Goal: Task Accomplishment & Management: Manage account settings

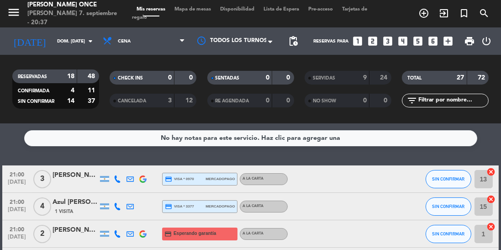
click at [260, 45] on span "Todos los turnos" at bounding box center [238, 41] width 57 height 9
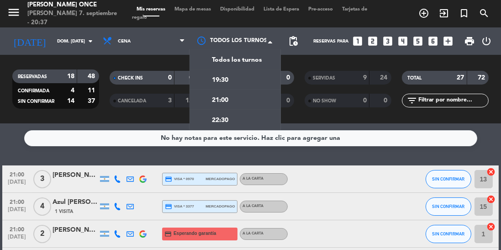
click at [242, 106] on div "21:00" at bounding box center [234, 99] width 91 height 20
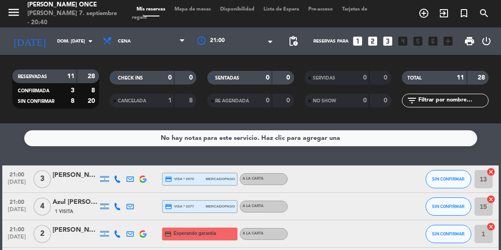
click at [422, 16] on icon "add_circle_outline" at bounding box center [423, 13] width 11 height 11
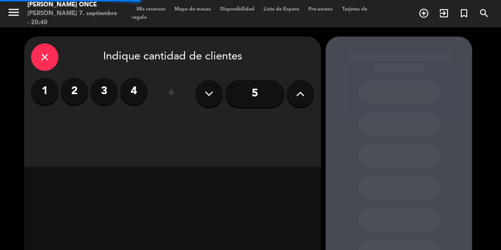
click at [74, 90] on label "2" at bounding box center [74, 91] width 27 height 27
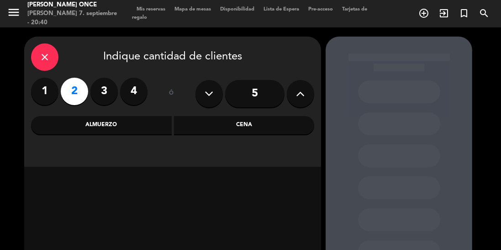
click at [277, 128] on div "Cena" at bounding box center [244, 125] width 141 height 18
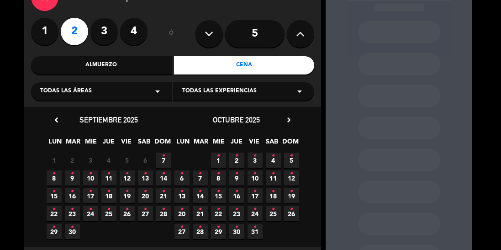
scroll to position [61, 0]
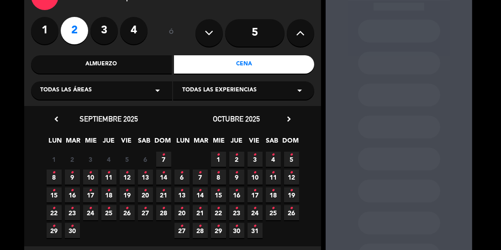
click at [166, 158] on span "7 •" at bounding box center [163, 159] width 15 height 15
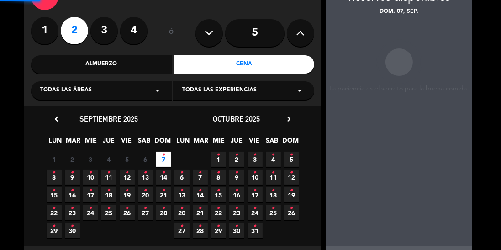
scroll to position [37, 0]
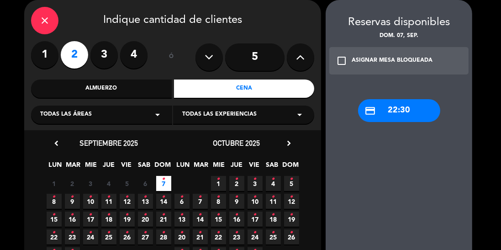
click at [424, 68] on div "check_box_outline_blank ASIGNAR MESA BLOQUEADA" at bounding box center [398, 60] width 139 height 27
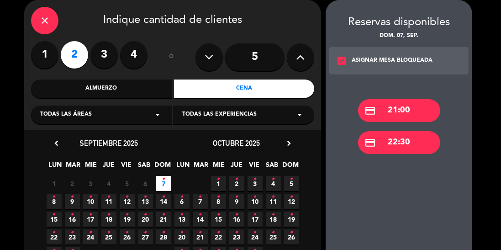
click at [420, 113] on div "credit_card 21:00" at bounding box center [399, 110] width 82 height 23
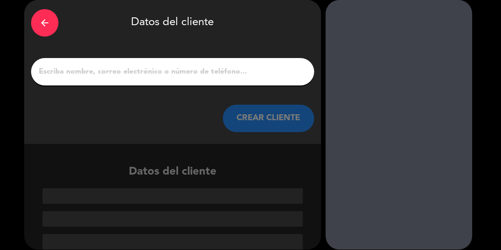
scroll to position [1, 0]
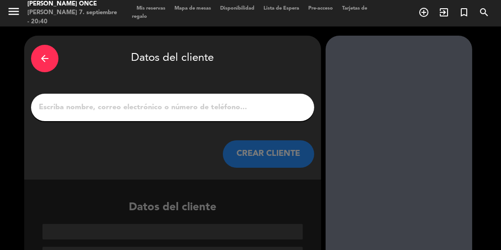
click at [60, 105] on input "1" at bounding box center [172, 107] width 269 height 13
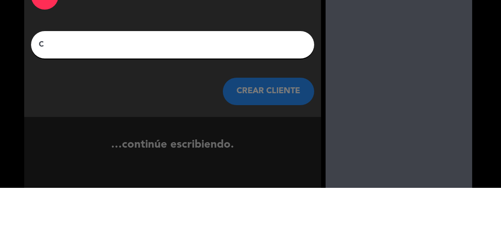
scroll to position [0, 0]
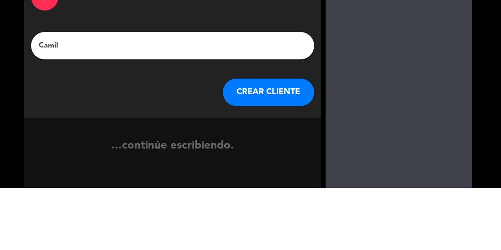
type input "Camila"
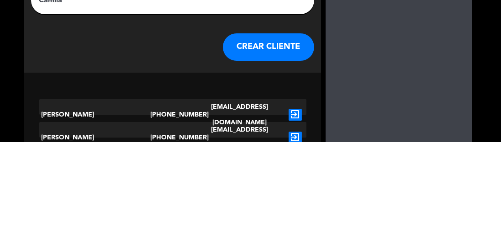
click at [278, 152] on button "CREAR CLIENTE" at bounding box center [268, 154] width 91 height 27
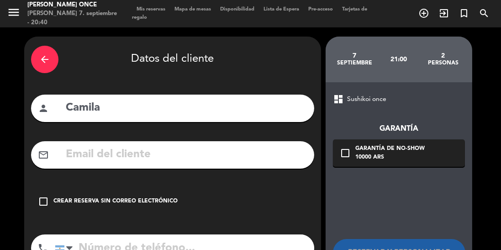
click at [46, 192] on div "check_box_outline_blank Crear reserva sin correo electrónico" at bounding box center [172, 201] width 283 height 27
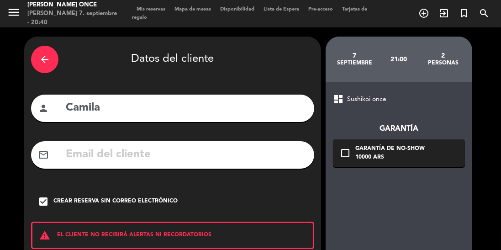
scroll to position [58, 0]
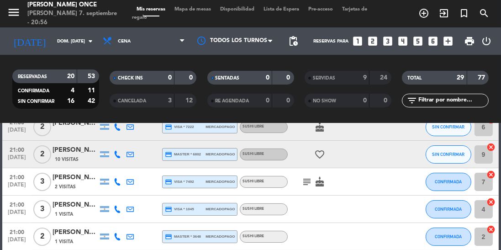
scroll to position [211, 0]
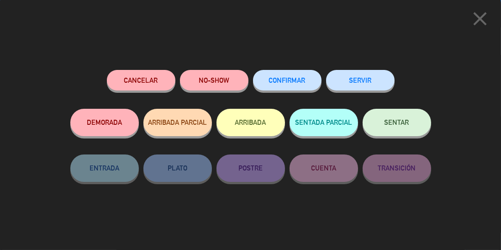
click at [370, 84] on button "SERVIR" at bounding box center [360, 80] width 68 height 21
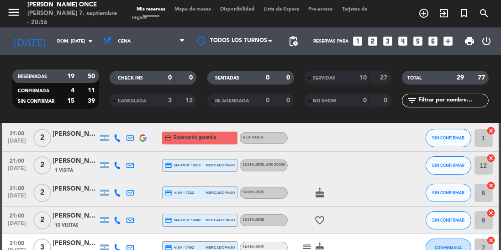
scroll to position [125, 0]
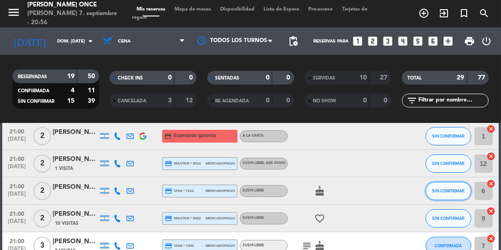
click at [443, 196] on button "SIN CONFIRMAR" at bounding box center [448, 191] width 46 height 18
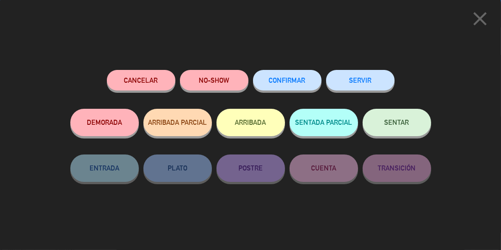
click at [370, 71] on button "SERVIR" at bounding box center [360, 80] width 68 height 21
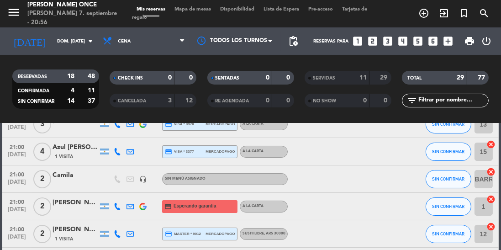
scroll to position [53, 0]
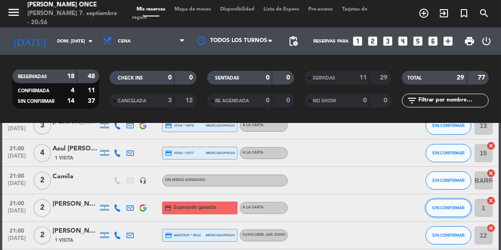
click at [450, 209] on span "SIN CONFIRMAR" at bounding box center [448, 207] width 32 height 5
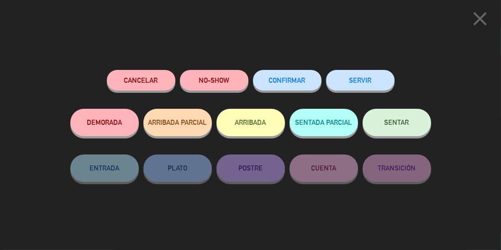
click at [374, 77] on button "SERVIR" at bounding box center [360, 80] width 68 height 21
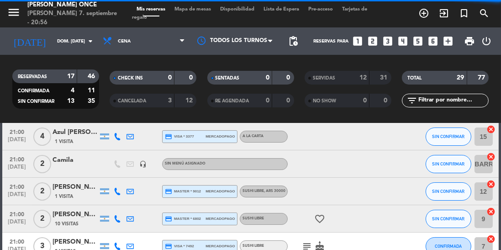
scroll to position [77, 0]
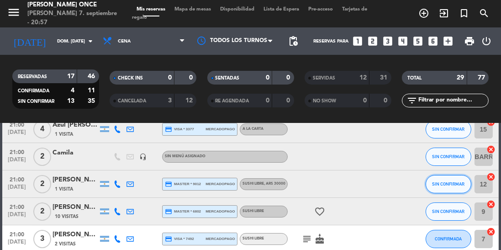
click at [453, 186] on button "SIN CONFIRMAR" at bounding box center [448, 184] width 46 height 18
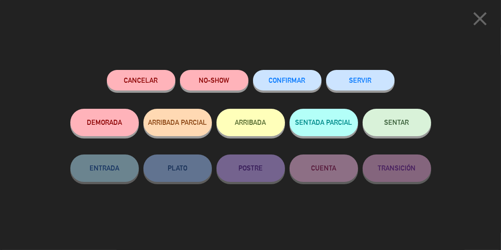
click at [379, 79] on button "SERVIR" at bounding box center [360, 80] width 68 height 21
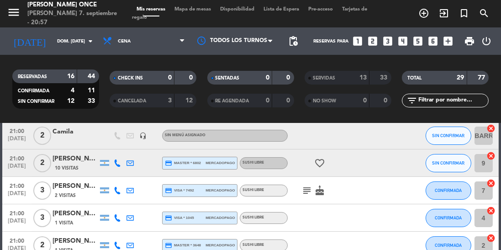
scroll to position [95, 0]
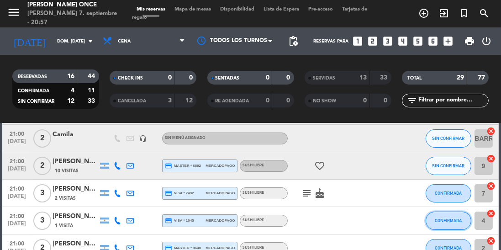
click at [444, 224] on button "CONFIRMADA" at bounding box center [448, 220] width 46 height 18
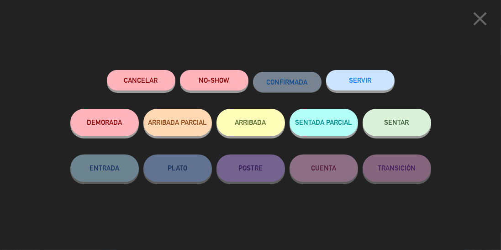
click at [364, 78] on button "SERVIR" at bounding box center [360, 80] width 68 height 21
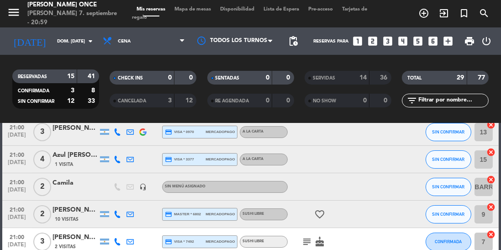
scroll to position [59, 0]
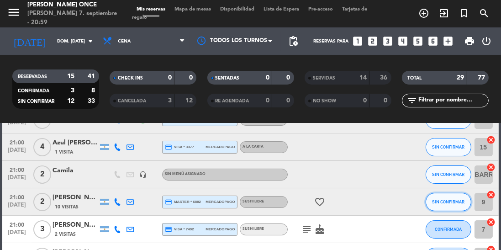
click at [453, 204] on span "SIN CONFIRMAR" at bounding box center [448, 201] width 32 height 5
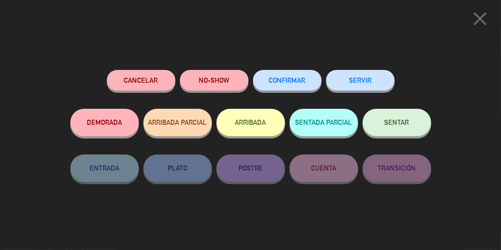
click at [369, 84] on button "SERVIR" at bounding box center [360, 80] width 68 height 21
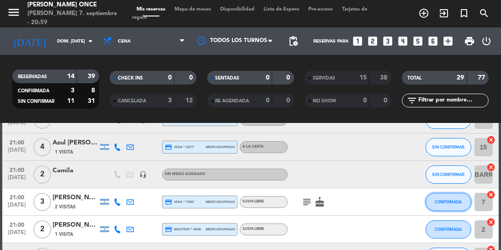
click at [451, 205] on button "CONFIRMADA" at bounding box center [448, 202] width 46 height 18
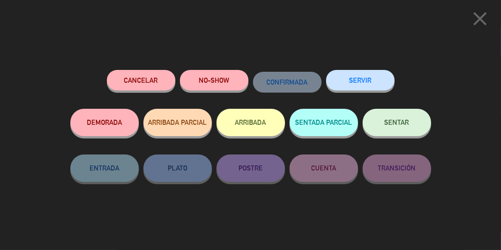
click at [377, 88] on button "SERVIR" at bounding box center [360, 80] width 68 height 21
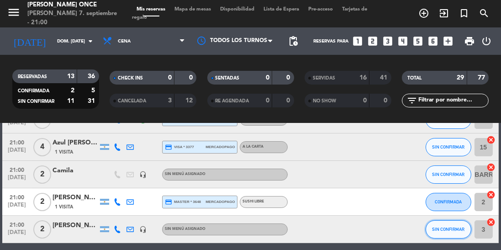
click at [450, 232] on button "SIN CONFIRMAR" at bounding box center [448, 229] width 46 height 18
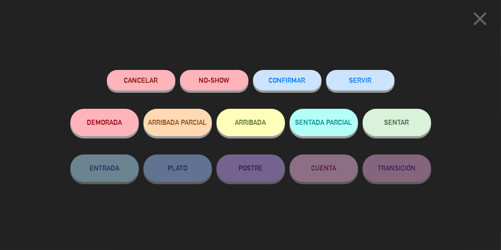
click at [484, 16] on icon "close" at bounding box center [479, 18] width 23 height 23
click at [375, 82] on button "SERVIR" at bounding box center [360, 80] width 68 height 21
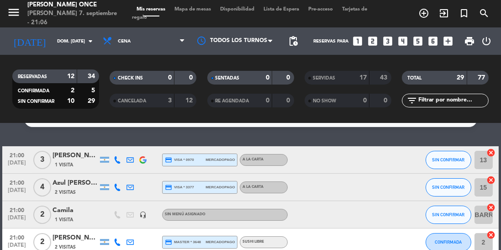
scroll to position [19, 0]
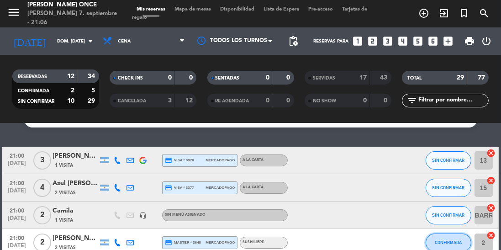
click at [456, 242] on span "CONFIRMADA" at bounding box center [447, 242] width 27 height 5
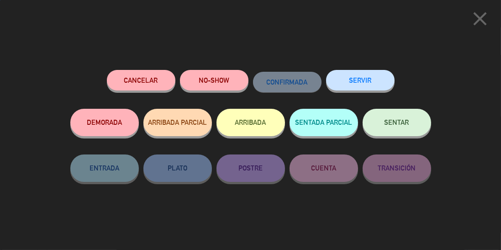
click at [371, 80] on button "SERVIR" at bounding box center [360, 80] width 68 height 21
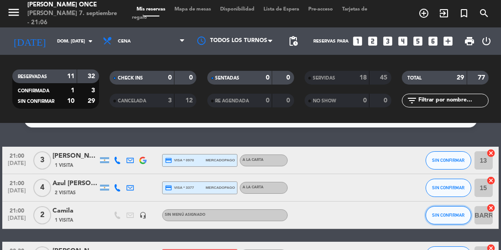
click at [449, 216] on span "SIN CONFIRMAR" at bounding box center [448, 214] width 32 height 5
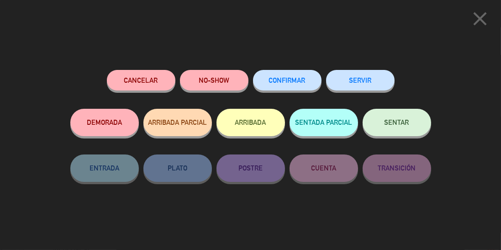
click at [366, 88] on button "SERVIR" at bounding box center [360, 80] width 68 height 21
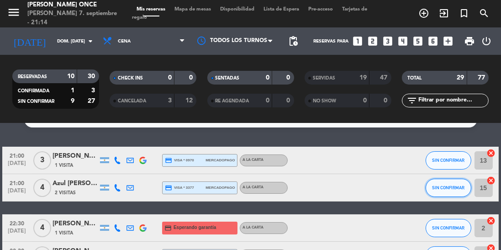
click at [457, 188] on span "SIN CONFIRMAR" at bounding box center [448, 187] width 32 height 5
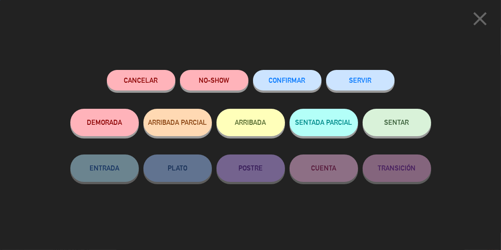
click at [369, 84] on button "SERVIR" at bounding box center [360, 80] width 68 height 21
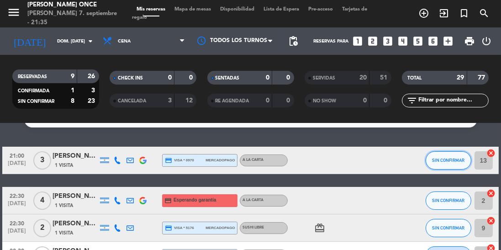
click at [447, 160] on span "SIN CONFIRMAR" at bounding box center [448, 159] width 32 height 5
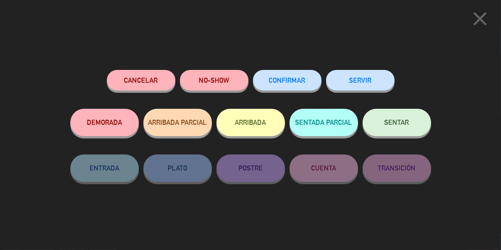
click at [367, 84] on button "SERVIR" at bounding box center [360, 80] width 68 height 21
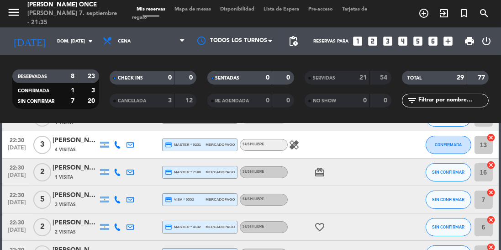
scroll to position [91, 0]
